Goal: Task Accomplishment & Management: Manage account settings

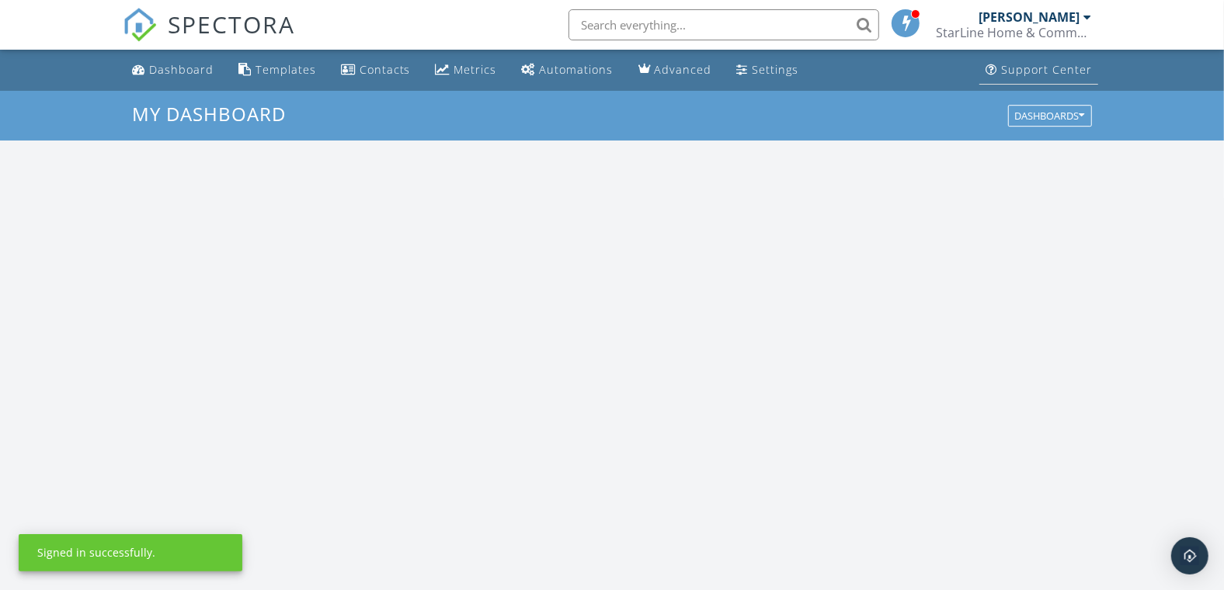
scroll to position [1440, 1251]
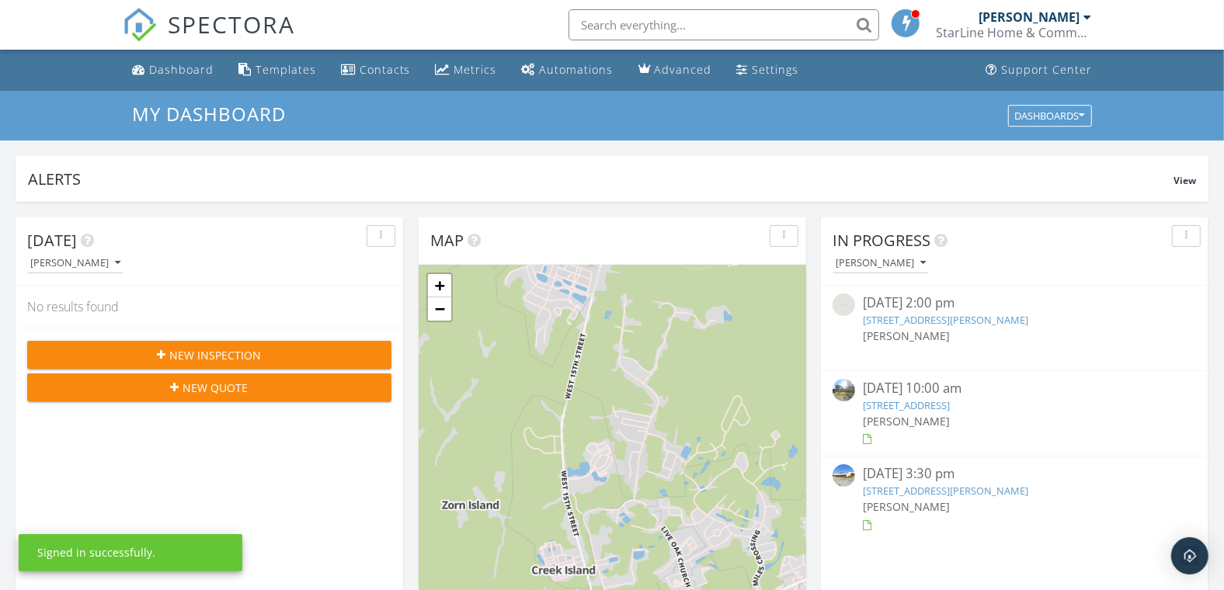
click at [671, 22] on input "text" at bounding box center [724, 24] width 311 height 31
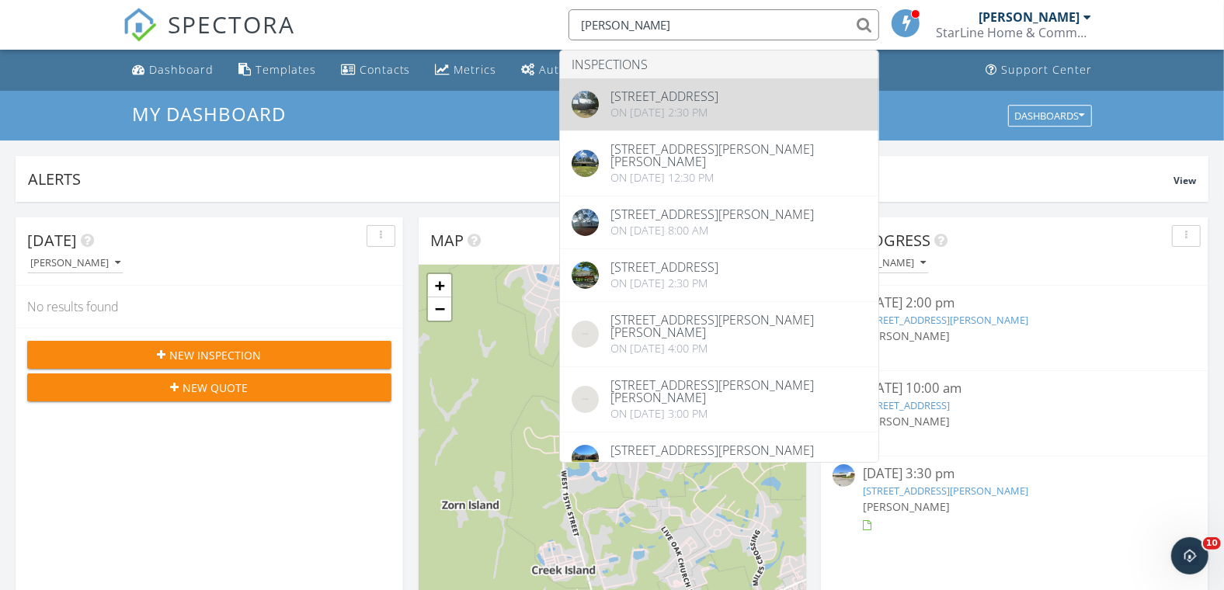
type input "stephanie"
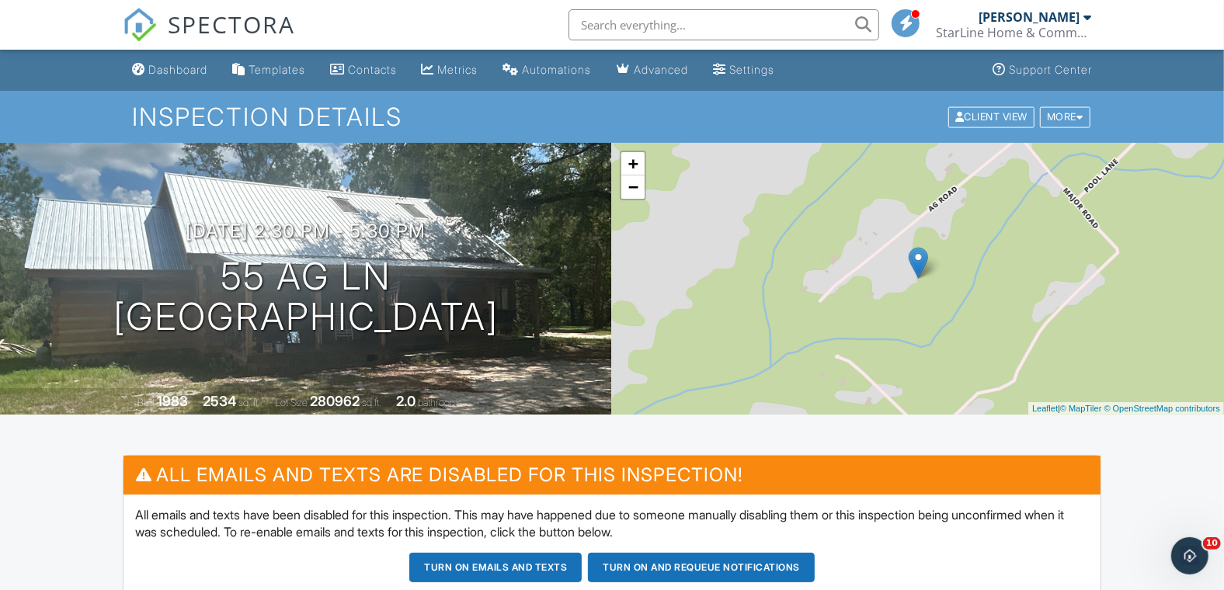
click at [1048, 22] on div "[PERSON_NAME]" at bounding box center [1029, 17] width 101 height 16
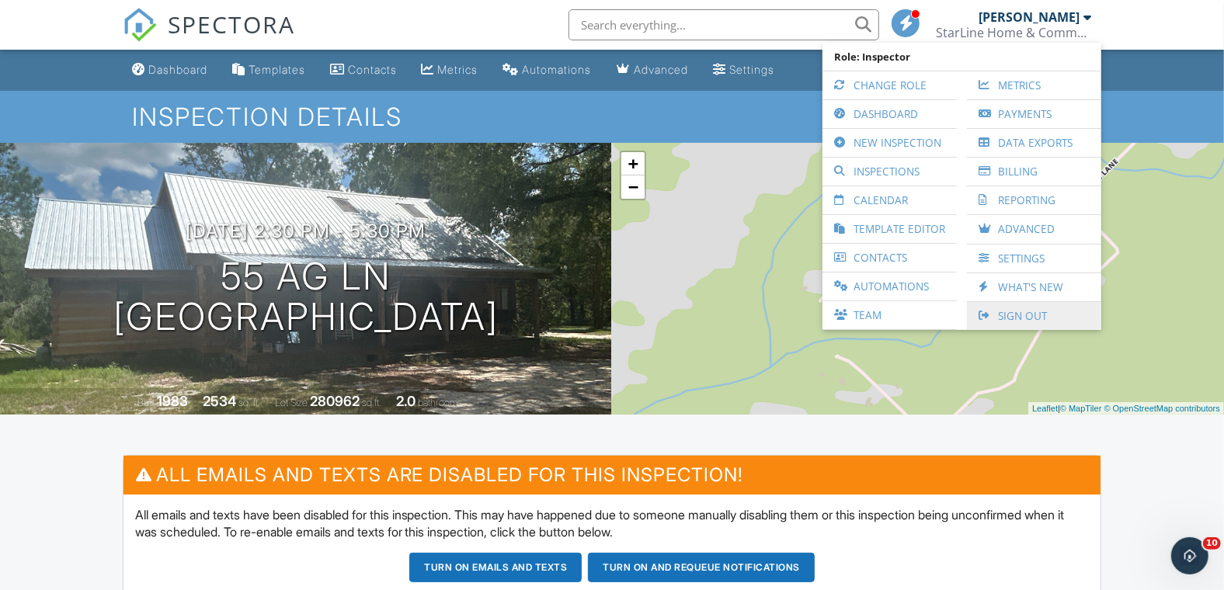
click at [1022, 315] on link "Sign Out" at bounding box center [1034, 316] width 119 height 28
